Goal: Complete application form

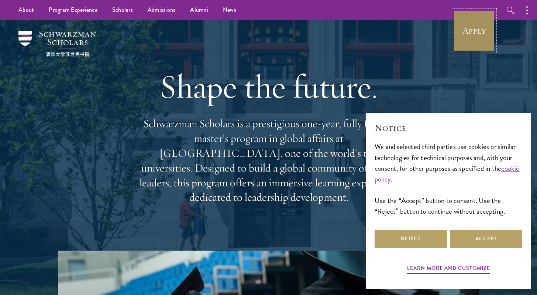
click at [478, 26] on link "Apply" at bounding box center [474, 30] width 41 height 41
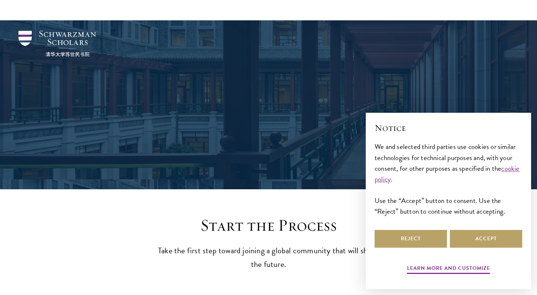
scroll to position [780, 0]
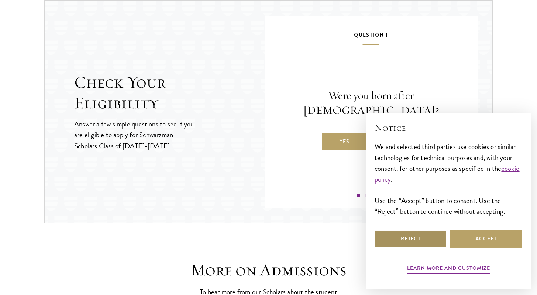
click at [419, 237] on button "Reject" at bounding box center [411, 239] width 72 height 18
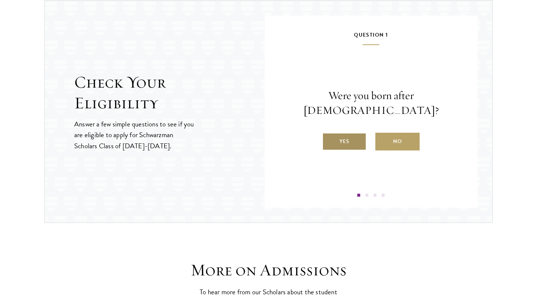
click at [342, 135] on label "Yes" at bounding box center [344, 142] width 44 height 18
click at [329, 135] on input "Yes" at bounding box center [325, 136] width 7 height 7
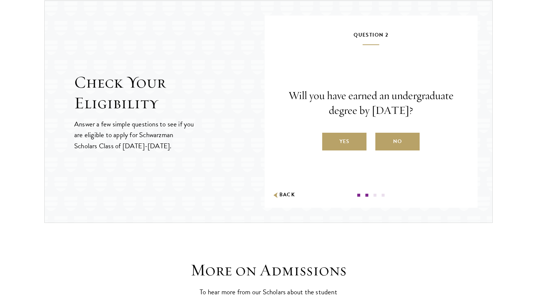
click at [342, 135] on label "Yes" at bounding box center [344, 142] width 44 height 18
click at [329, 135] on input "Yes" at bounding box center [325, 136] width 7 height 7
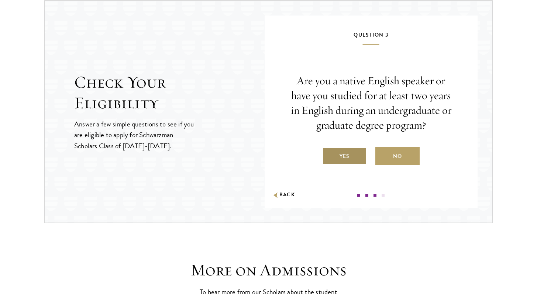
click at [345, 162] on label "Yes" at bounding box center [344, 156] width 44 height 18
click at [329, 155] on input "Yes" at bounding box center [325, 151] width 7 height 7
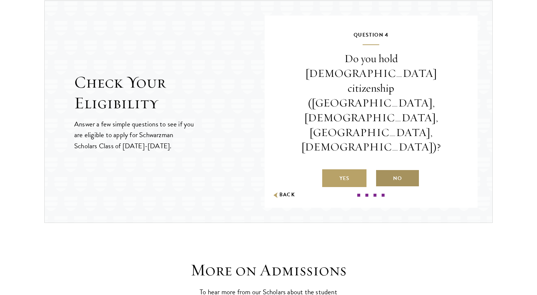
click at [391, 169] on label "No" at bounding box center [398, 178] width 44 height 18
click at [382, 170] on input "No" at bounding box center [379, 173] width 7 height 7
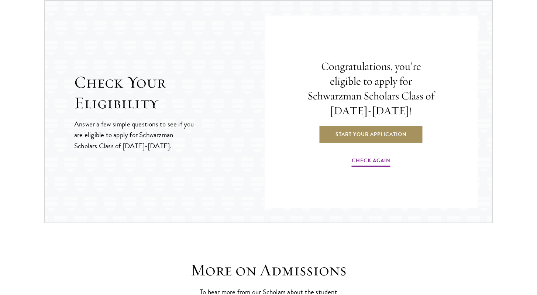
click at [388, 136] on link "Start Your Application" at bounding box center [371, 134] width 105 height 18
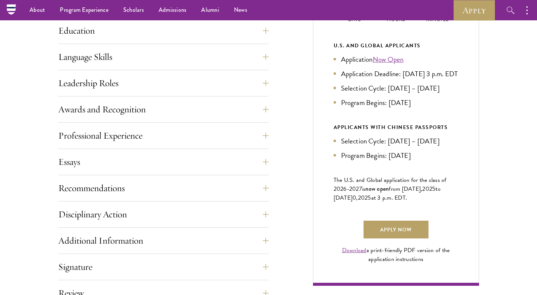
scroll to position [377, 0]
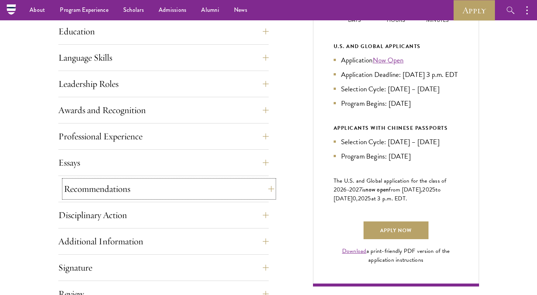
click at [253, 189] on button "Recommendations" at bounding box center [169, 189] width 210 height 18
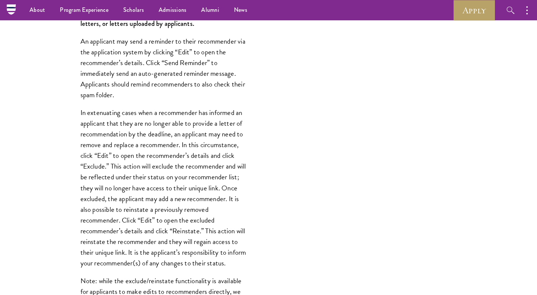
scroll to position [691, 0]
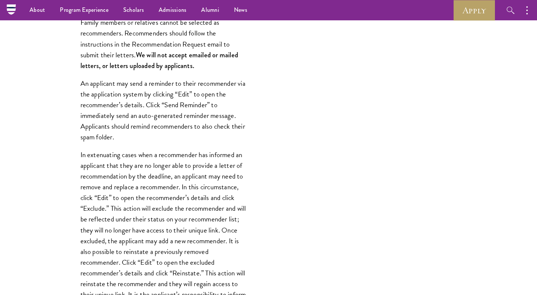
click at [427, 53] on div "Application Home Page The online application form must be completed in English.…" at bounding box center [268, 129] width 421 height 1043
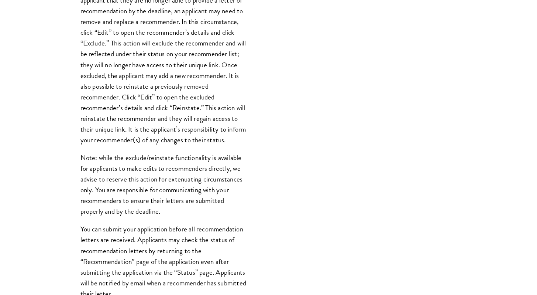
scroll to position [1034, 0]
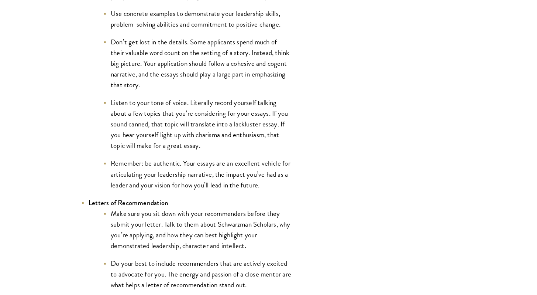
scroll to position [957, 0]
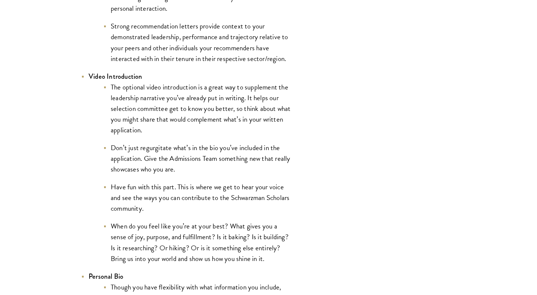
scroll to position [1236, 0]
